Goal: Task Accomplishment & Management: Use online tool/utility

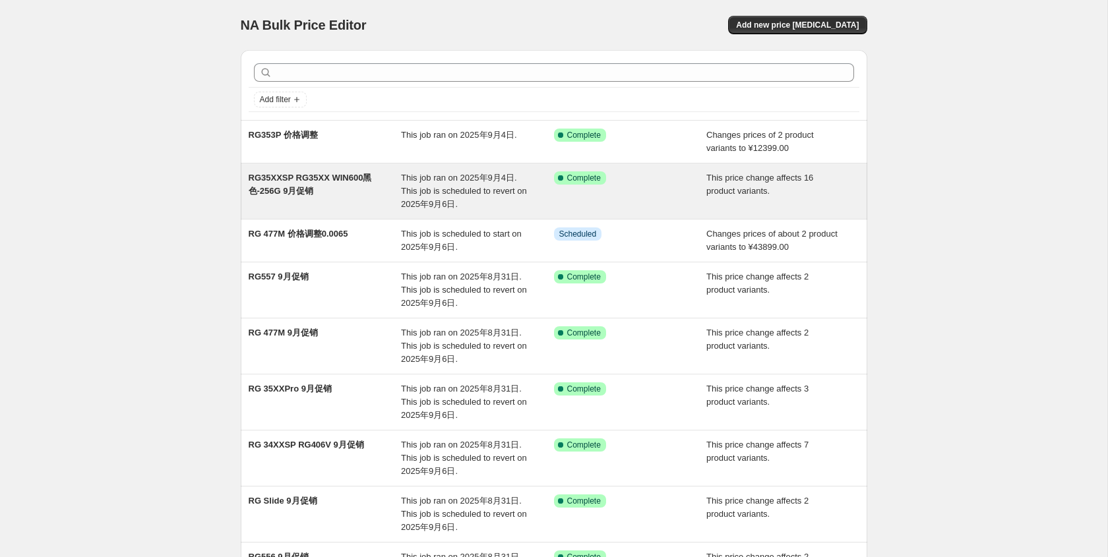
click at [359, 210] on div "RG35XXSP RG35XX WIN600黑色-256G 9月促销" at bounding box center [325, 191] width 153 height 40
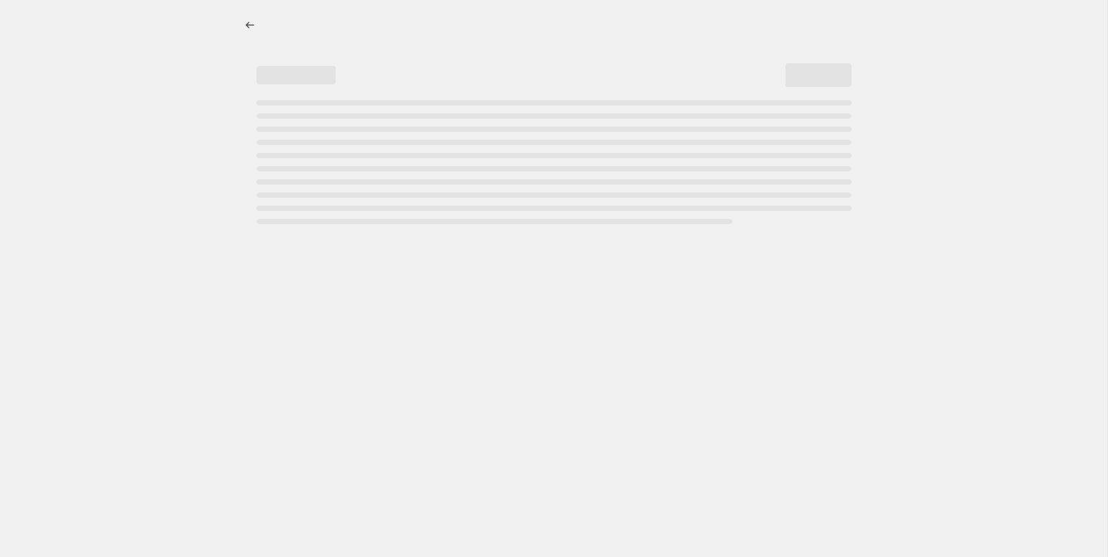
select select "pcap"
select select "no_change"
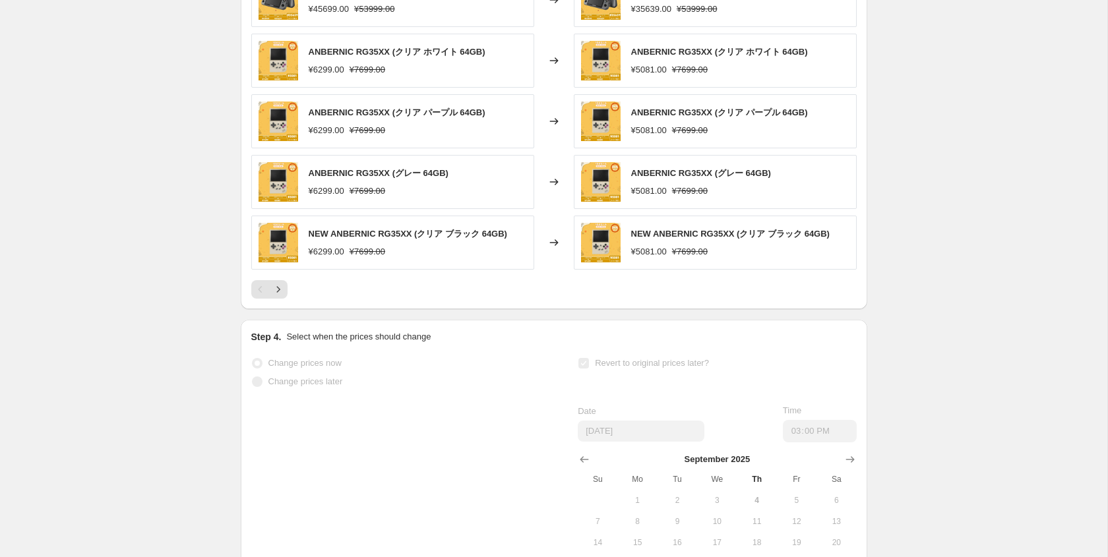
scroll to position [984, 0]
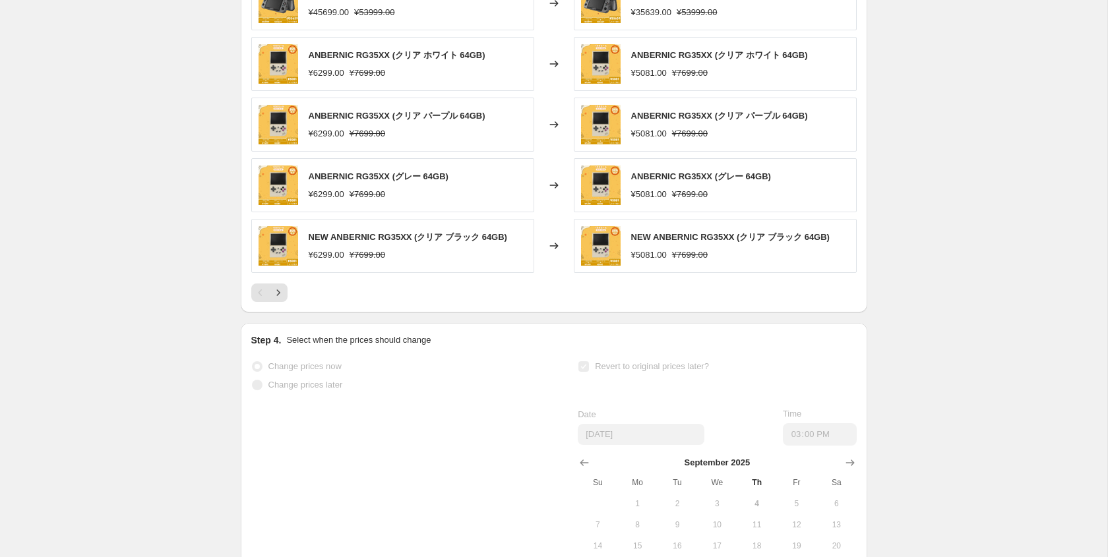
drag, startPoint x: 628, startPoint y: 264, endPoint x: 617, endPoint y: 264, distance: 11.9
click at [628, 264] on div "NEW ANBERNIC RG35XX (クリア ブラック 64GB) ¥5081.00 ¥7699.00" at bounding box center [715, 246] width 283 height 54
drag, startPoint x: 617, startPoint y: 264, endPoint x: 586, endPoint y: 264, distance: 30.3
click at [617, 264] on img at bounding box center [601, 246] width 40 height 40
click at [281, 299] on icon "Next" at bounding box center [278, 292] width 13 height 13
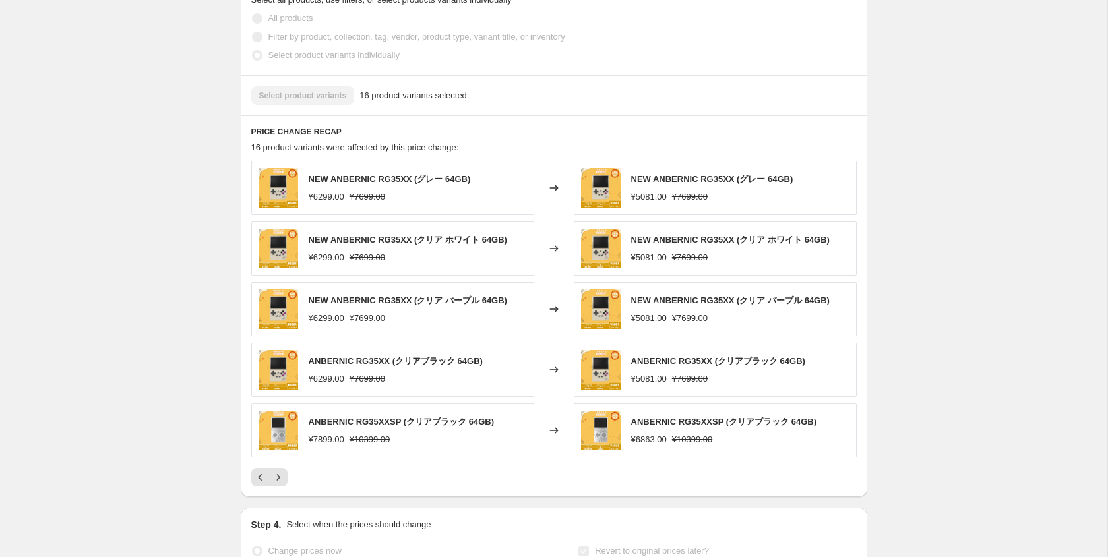
scroll to position [0, 0]
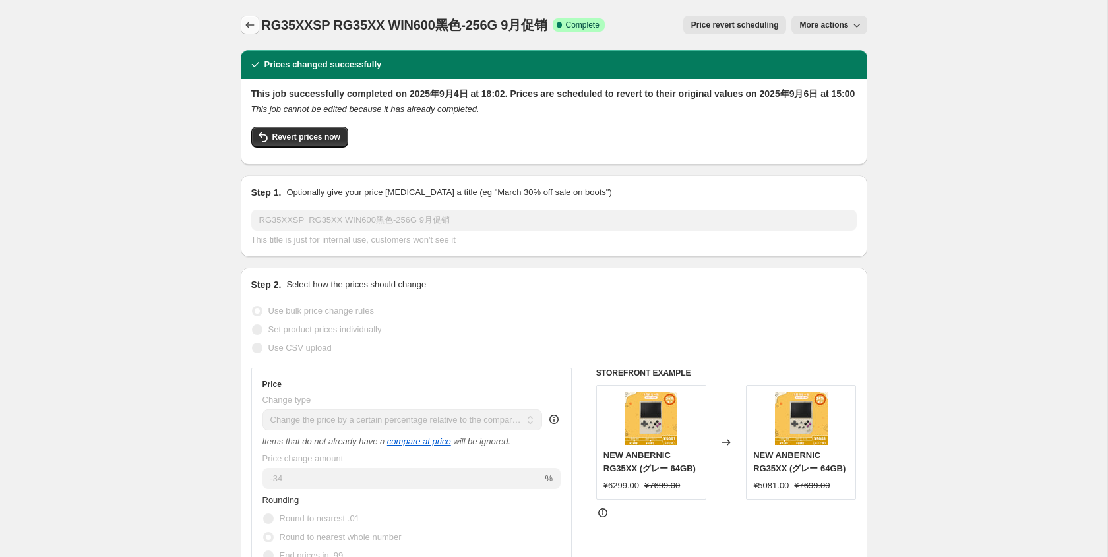
click at [245, 13] on div "RG35XXSP RG35XX WIN600黑色-256G 9月促销. This page is ready RG35XXSP RG35XX WIN600黑色…" at bounding box center [554, 25] width 626 height 50
click at [245, 16] on button "Price change jobs" at bounding box center [250, 25] width 18 height 18
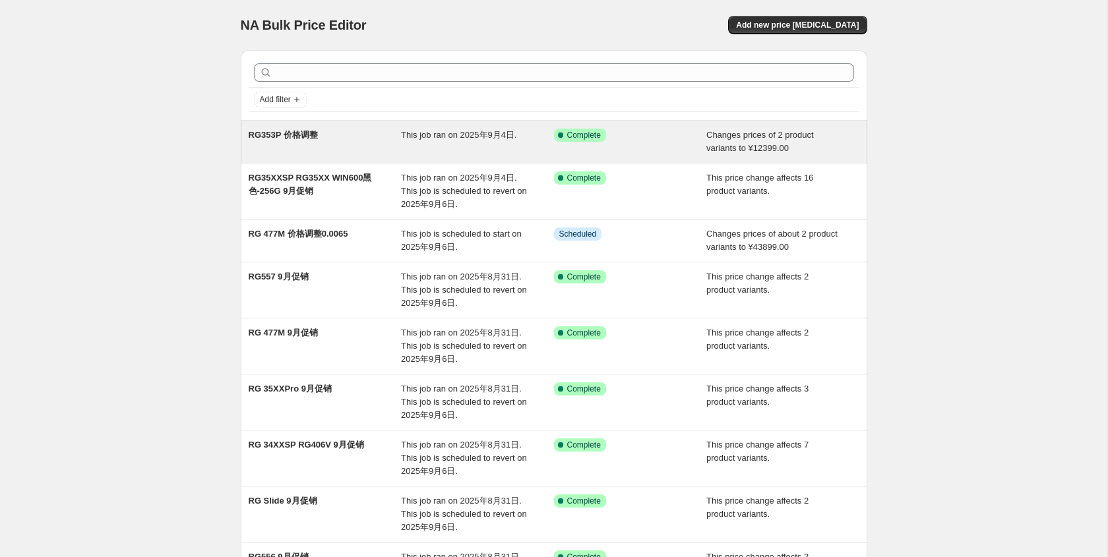
click at [379, 152] on div "RG353P 价格调整" at bounding box center [325, 142] width 153 height 26
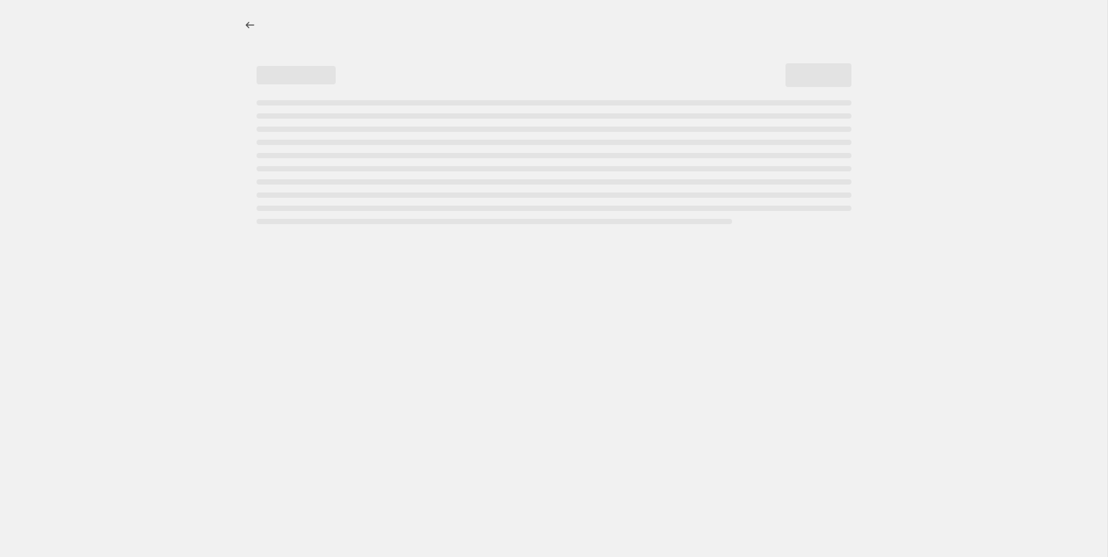
select select "no_change"
